Goal: Information Seeking & Learning: Learn about a topic

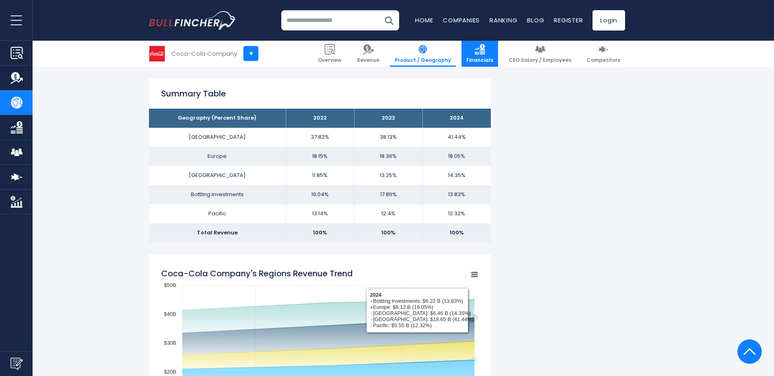
scroll to position [488, 0]
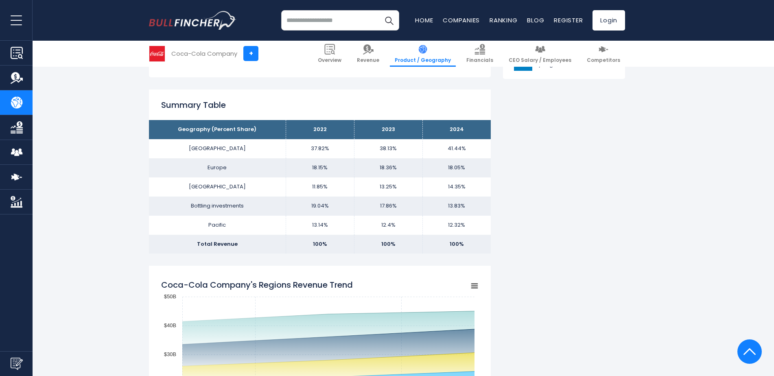
drag, startPoint x: 460, startPoint y: 0, endPoint x: 674, endPoint y: 138, distance: 254.1
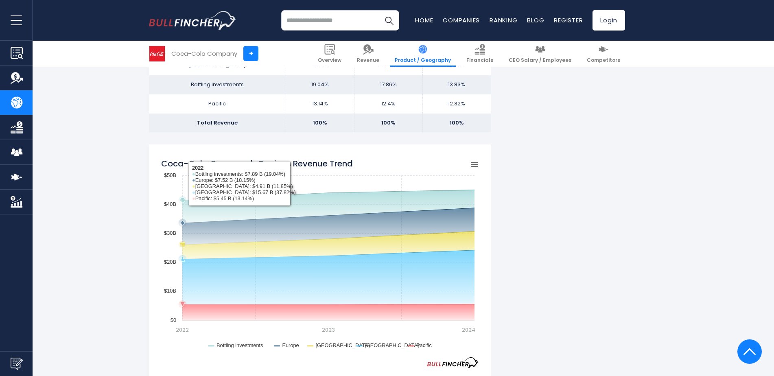
scroll to position [610, 0]
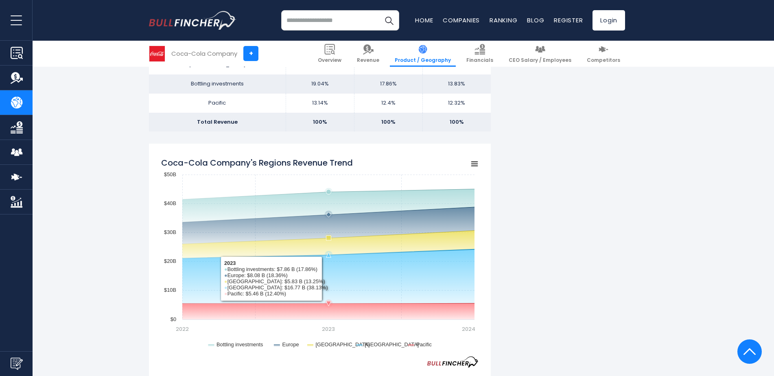
click at [359, 277] on rect "Coca-Cola Company's Regions Revenue Trend" at bounding box center [319, 254] width 317 height 203
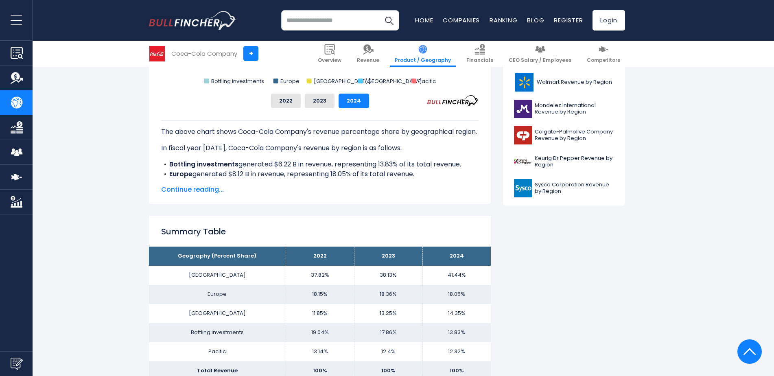
scroll to position [244, 0]
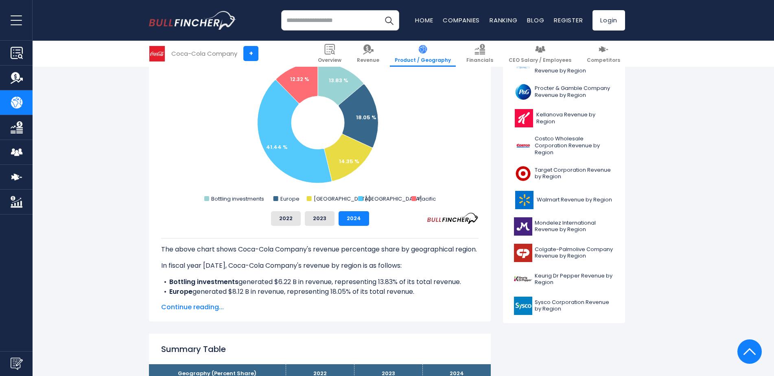
click at [337, 21] on input "search" at bounding box center [340, 20] width 118 height 20
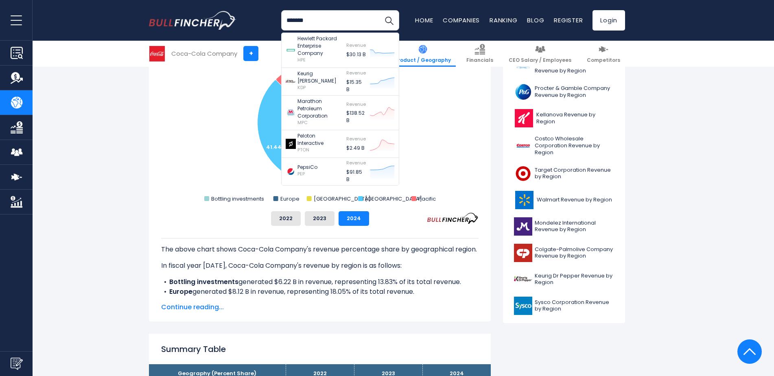
type input "*******"
click at [379, 10] on button "Search" at bounding box center [389, 20] width 20 height 20
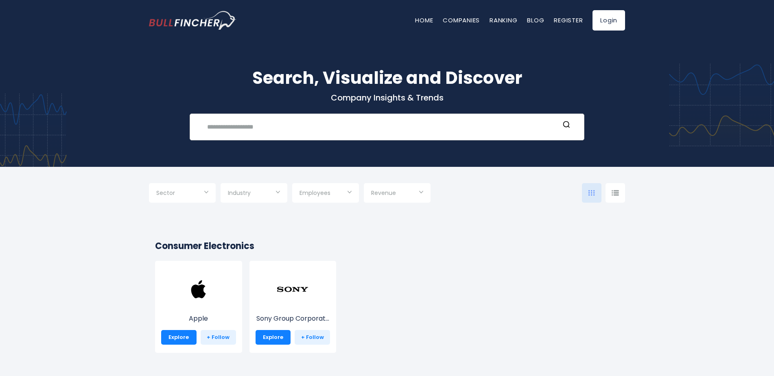
click at [356, 116] on div "Recent searches Trending searches Apple Overview" at bounding box center [387, 127] width 395 height 27
click at [253, 125] on input "text" at bounding box center [380, 126] width 357 height 15
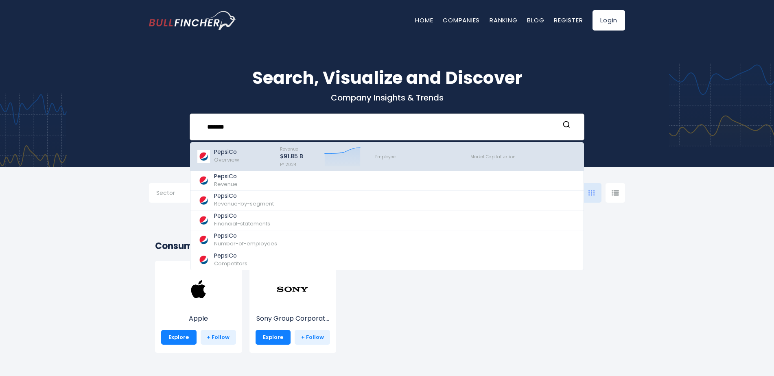
type input "*******"
click at [227, 157] on span "Overview" at bounding box center [226, 160] width 25 height 8
click at [219, 154] on p "PepsiCo" at bounding box center [226, 152] width 25 height 7
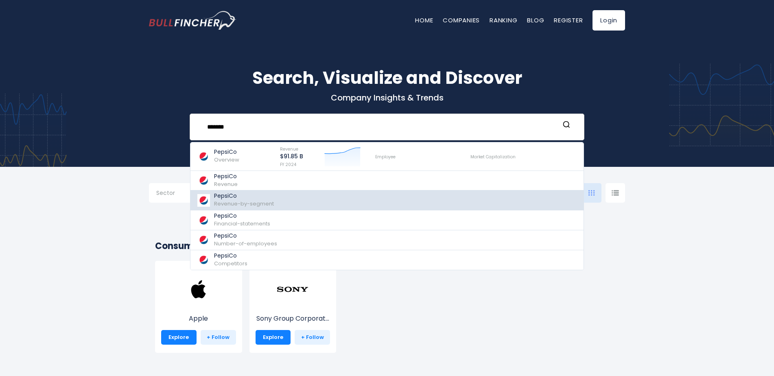
click at [226, 203] on span "Revenue-by-segment" at bounding box center [244, 204] width 60 height 8
click at [231, 201] on span "Revenue-by-segment" at bounding box center [244, 204] width 60 height 8
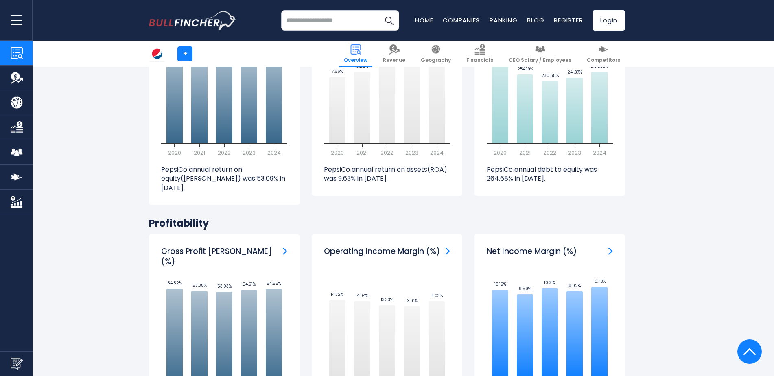
scroll to position [1628, 0]
